Goal: Transaction & Acquisition: Purchase product/service

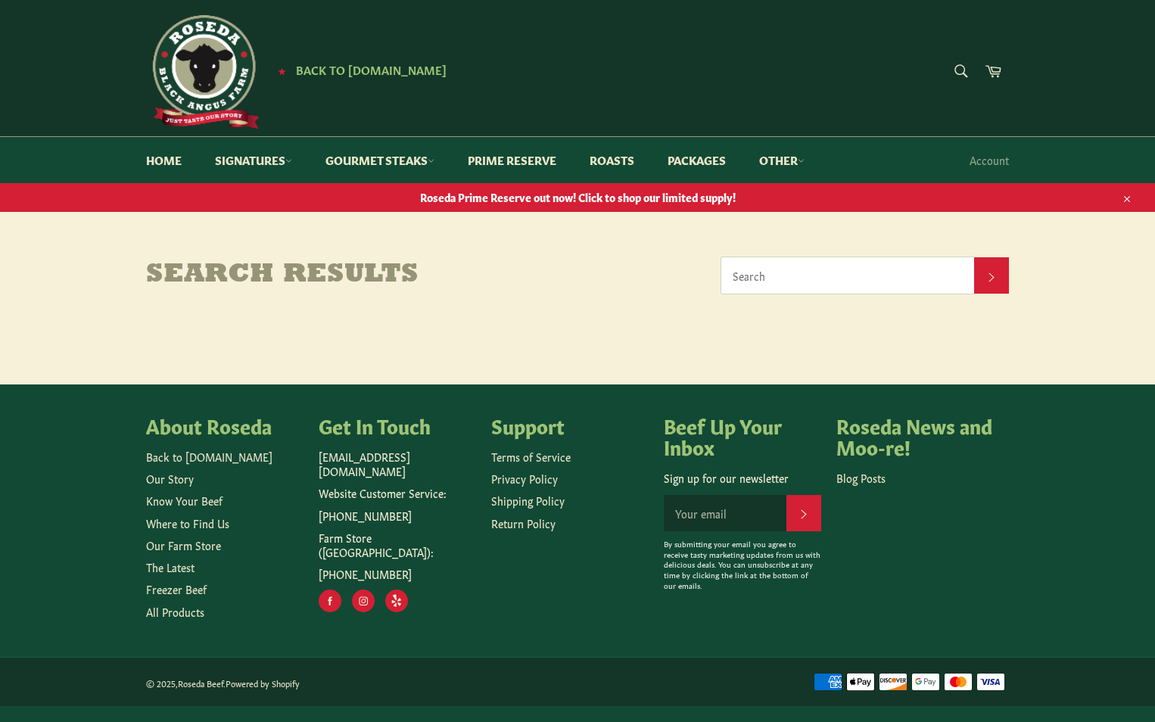
click at [789, 278] on input "Search" at bounding box center [847, 275] width 253 height 36
type input "guanciale"
click at [987, 272] on icon "submit" at bounding box center [991, 277] width 11 height 13
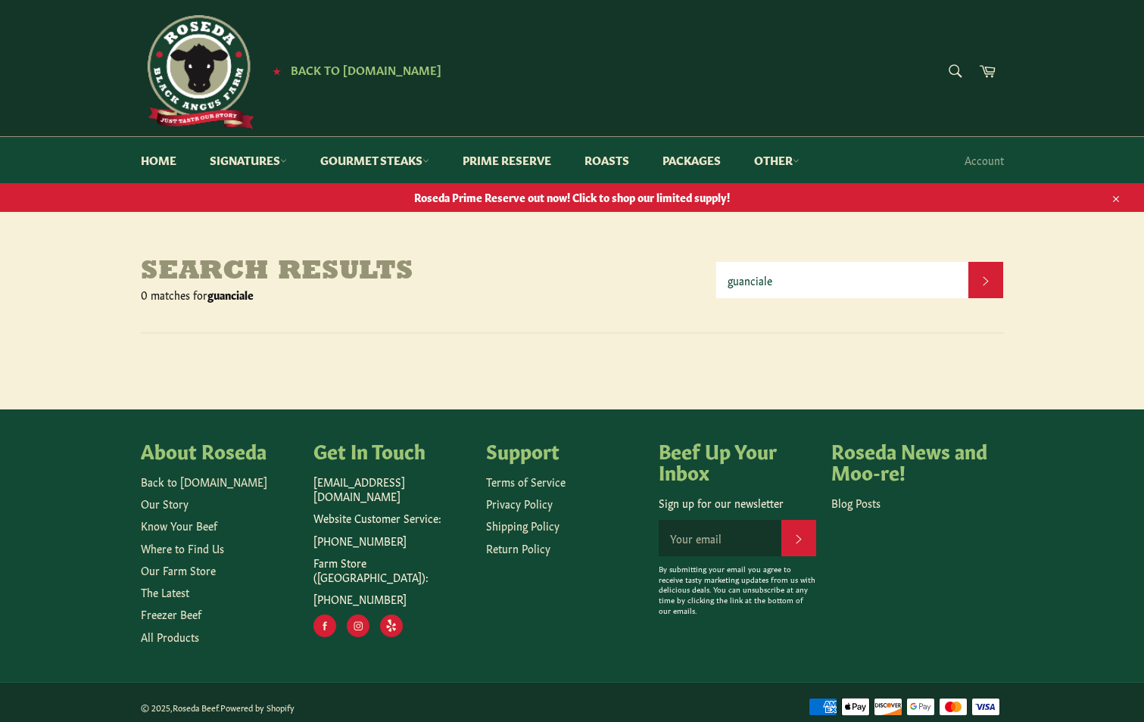
scroll to position [9, 0]
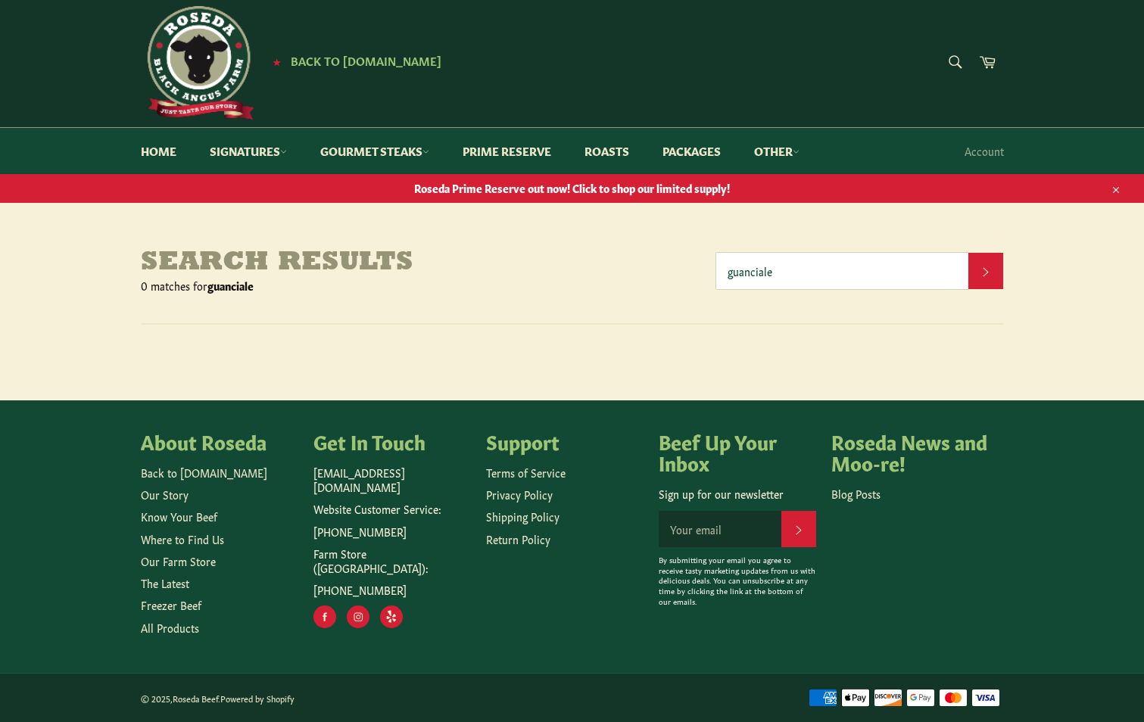
drag, startPoint x: 785, startPoint y: 267, endPoint x: 705, endPoint y: 276, distance: 80.7
click at [705, 276] on header "Search results 0 matches for guanciale guanciale Search" at bounding box center [572, 270] width 863 height 45
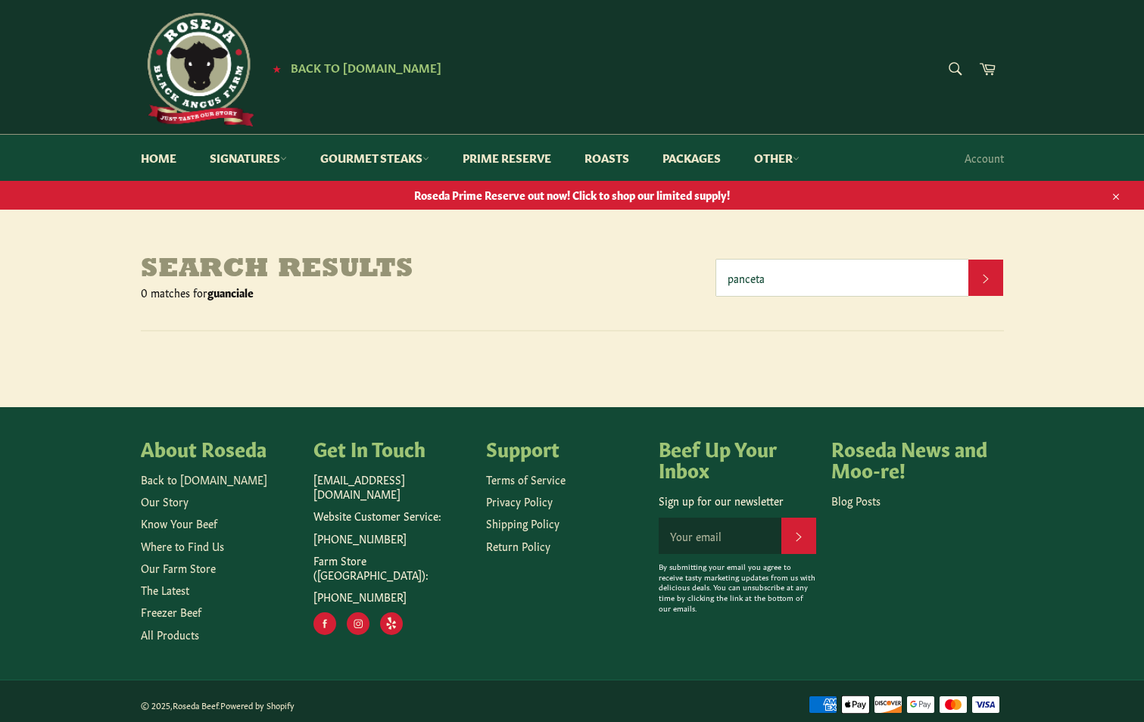
scroll to position [0, 0]
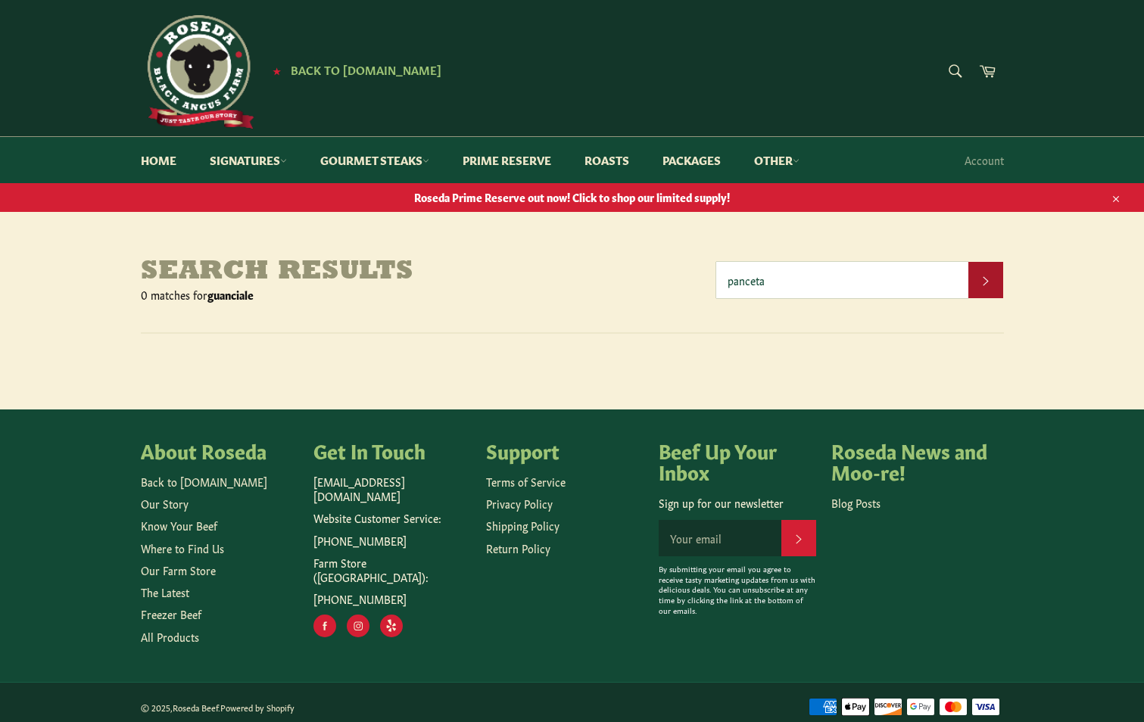
type input "panceta"
click at [989, 268] on button "Search" at bounding box center [985, 280] width 35 height 36
click at [783, 279] on input "panceta" at bounding box center [842, 280] width 253 height 36
click at [708, 158] on link "Packages" at bounding box center [691, 160] width 89 height 46
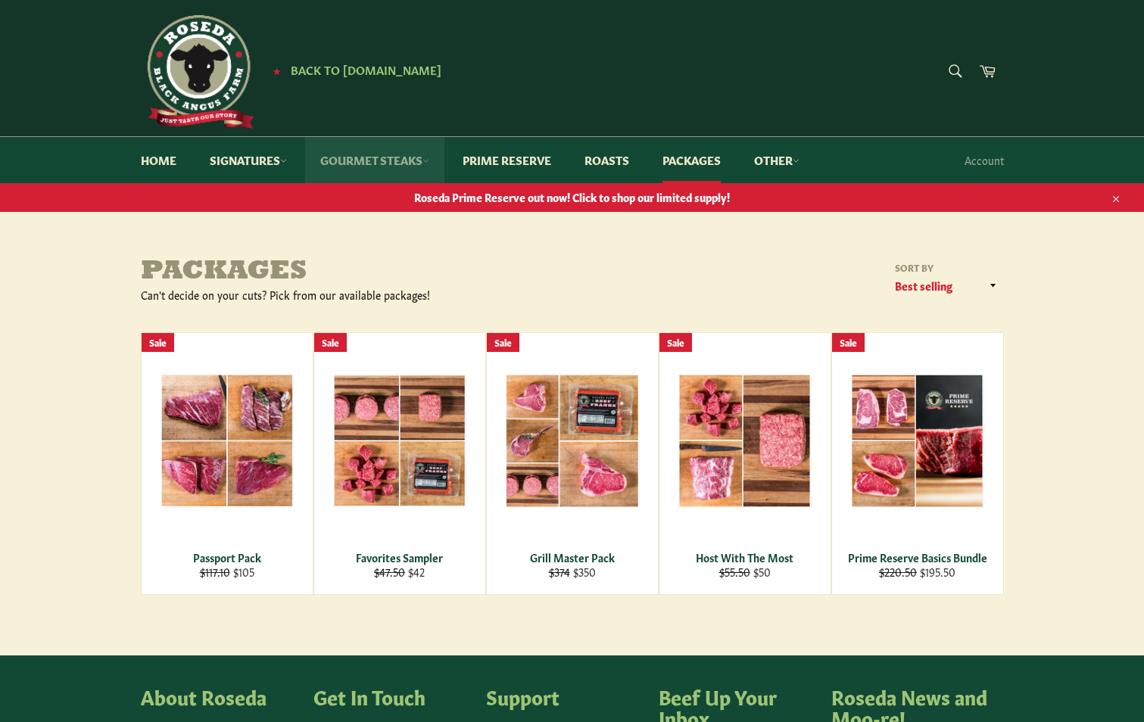
click at [362, 157] on link "Gourmet Steaks" at bounding box center [374, 160] width 139 height 46
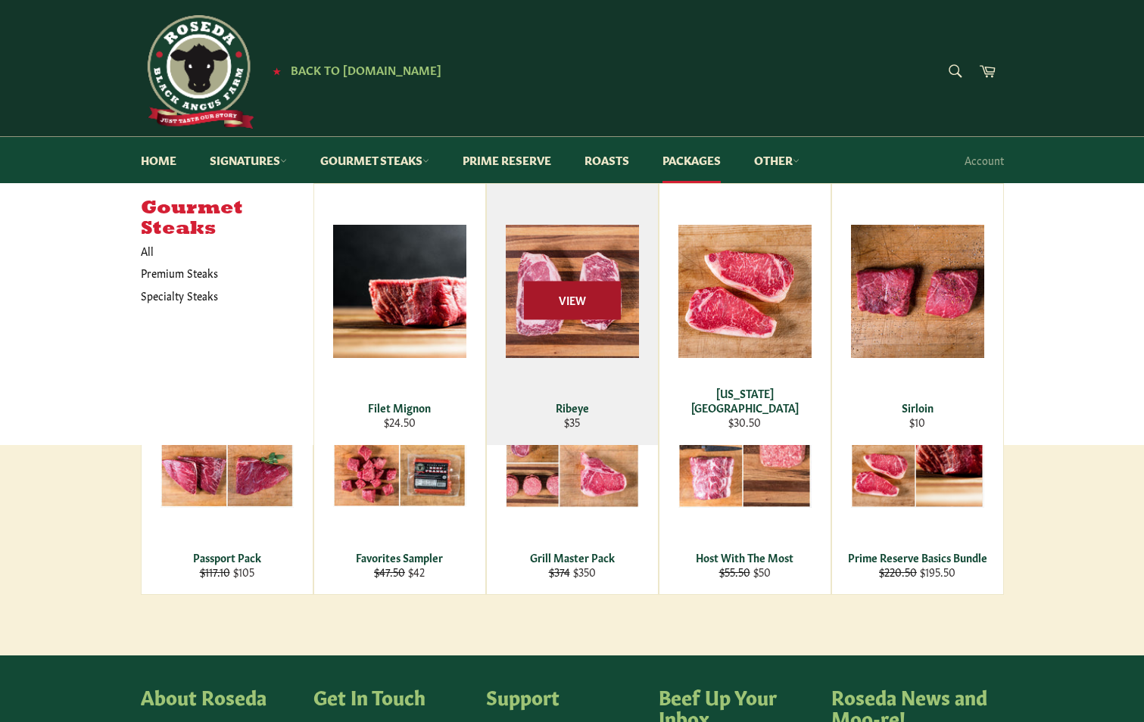
click at [565, 292] on span "View" at bounding box center [572, 301] width 97 height 39
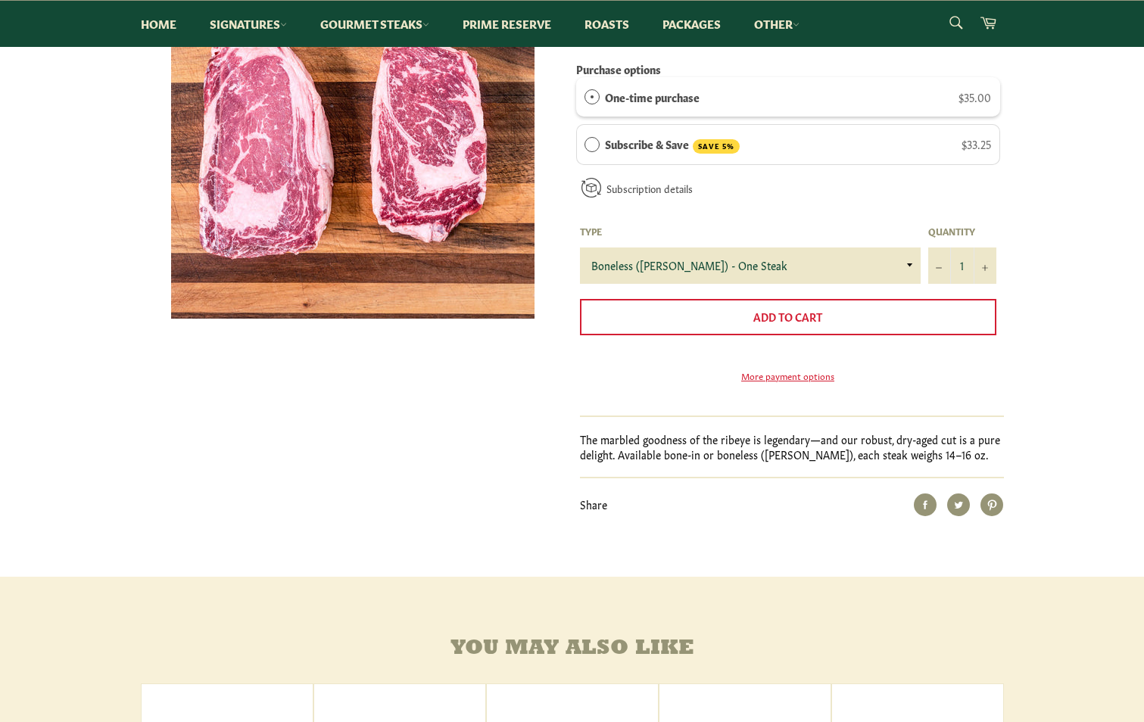
scroll to position [303, 0]
click at [985, 264] on icon "Increase item quantity by one" at bounding box center [985, 267] width 6 height 6
type input "2"
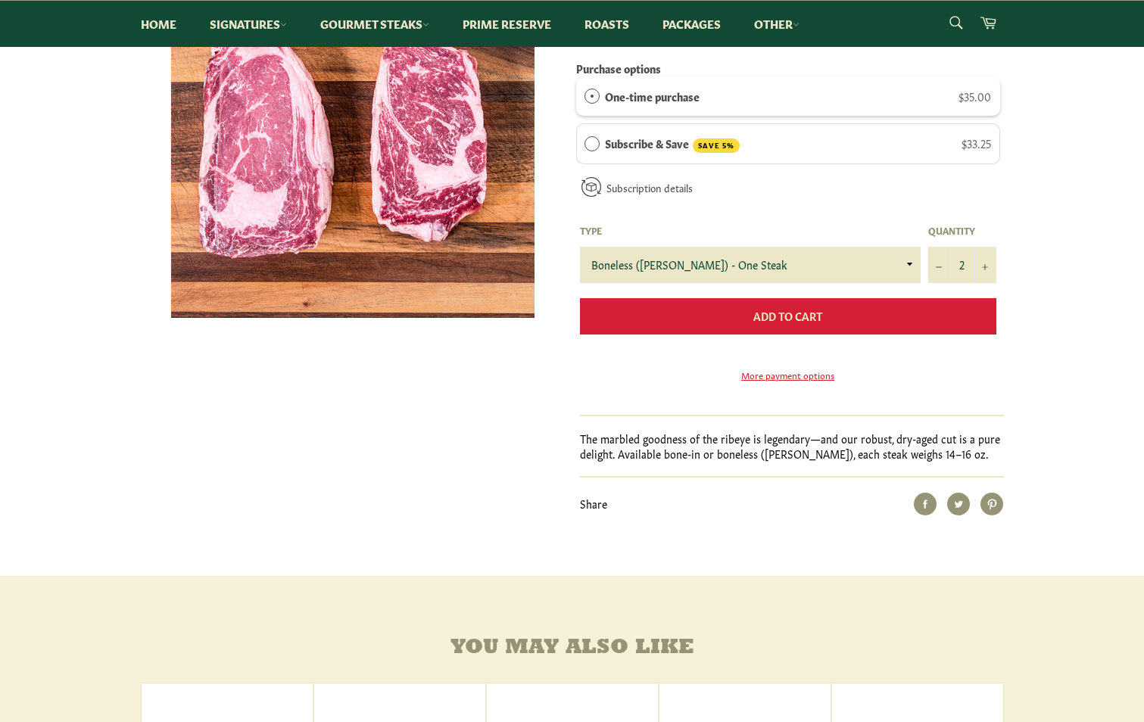
click at [804, 309] on span "Add to Cart" at bounding box center [787, 315] width 69 height 15
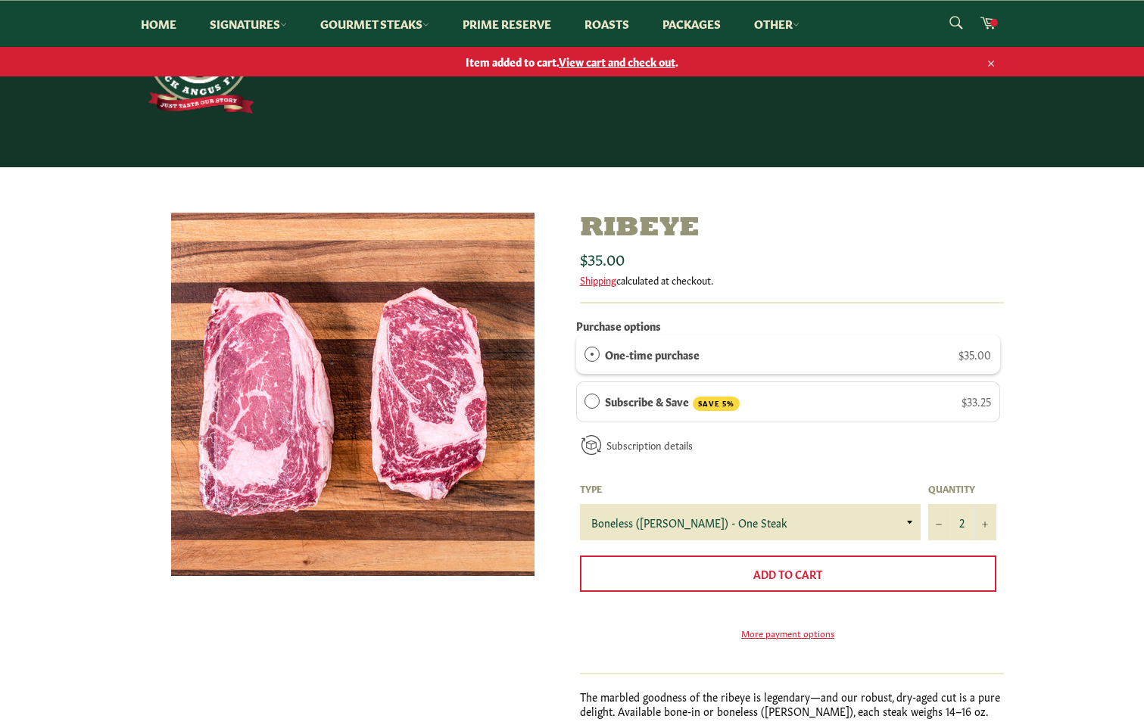
scroll to position [0, 0]
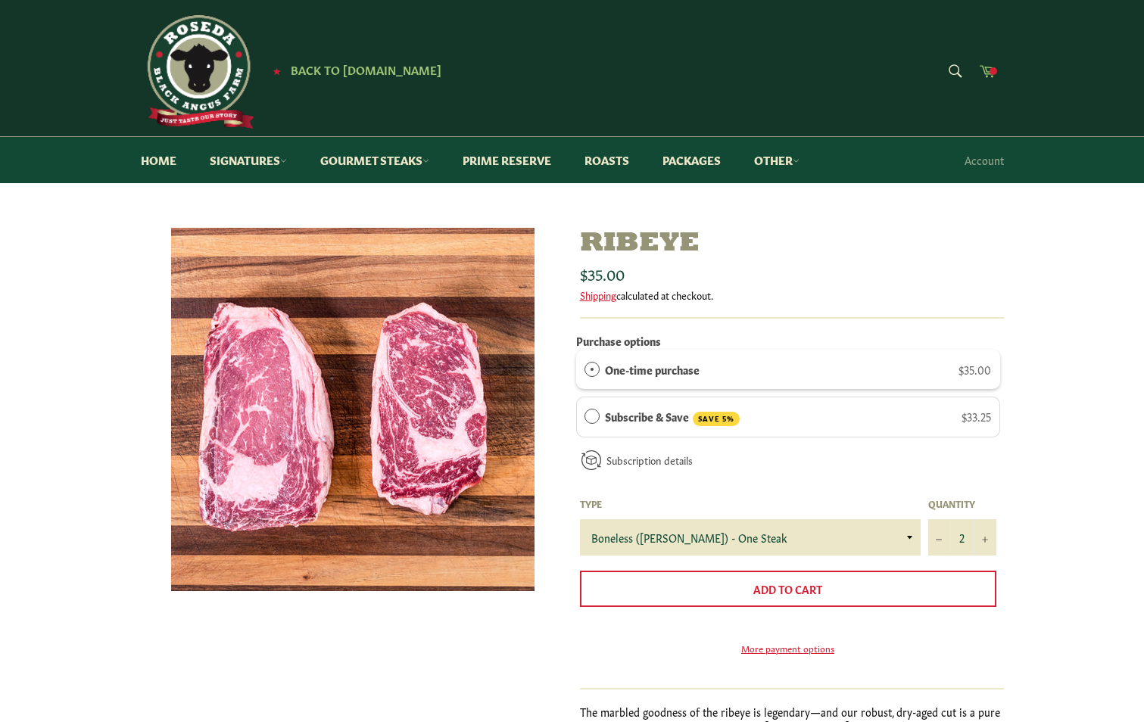
click at [987, 72] on icon at bounding box center [987, 71] width 16 height 12
